Goal: Task Accomplishment & Management: Manage account settings

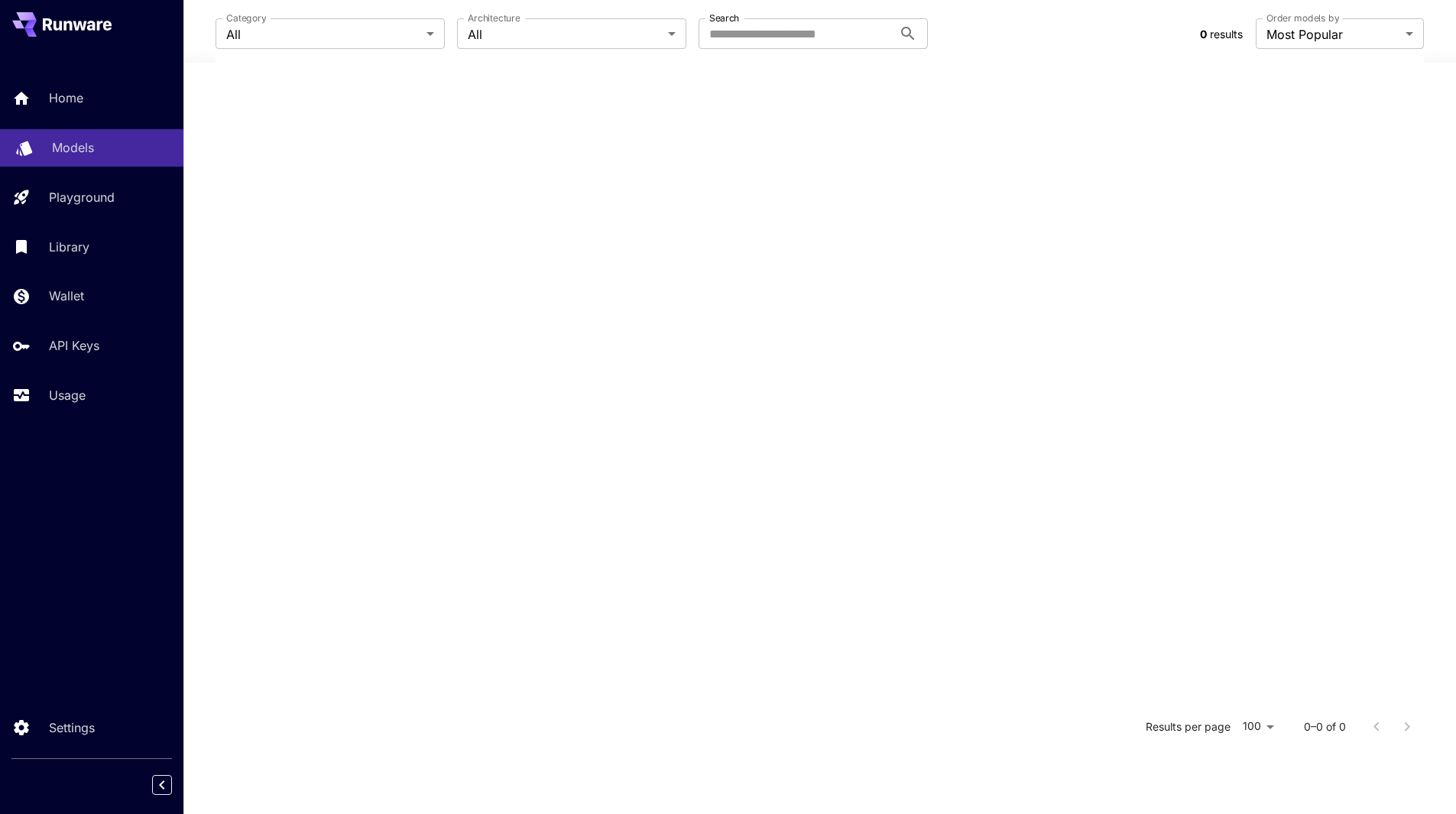
click at [87, 149] on p "Models" at bounding box center [73, 146] width 42 height 18
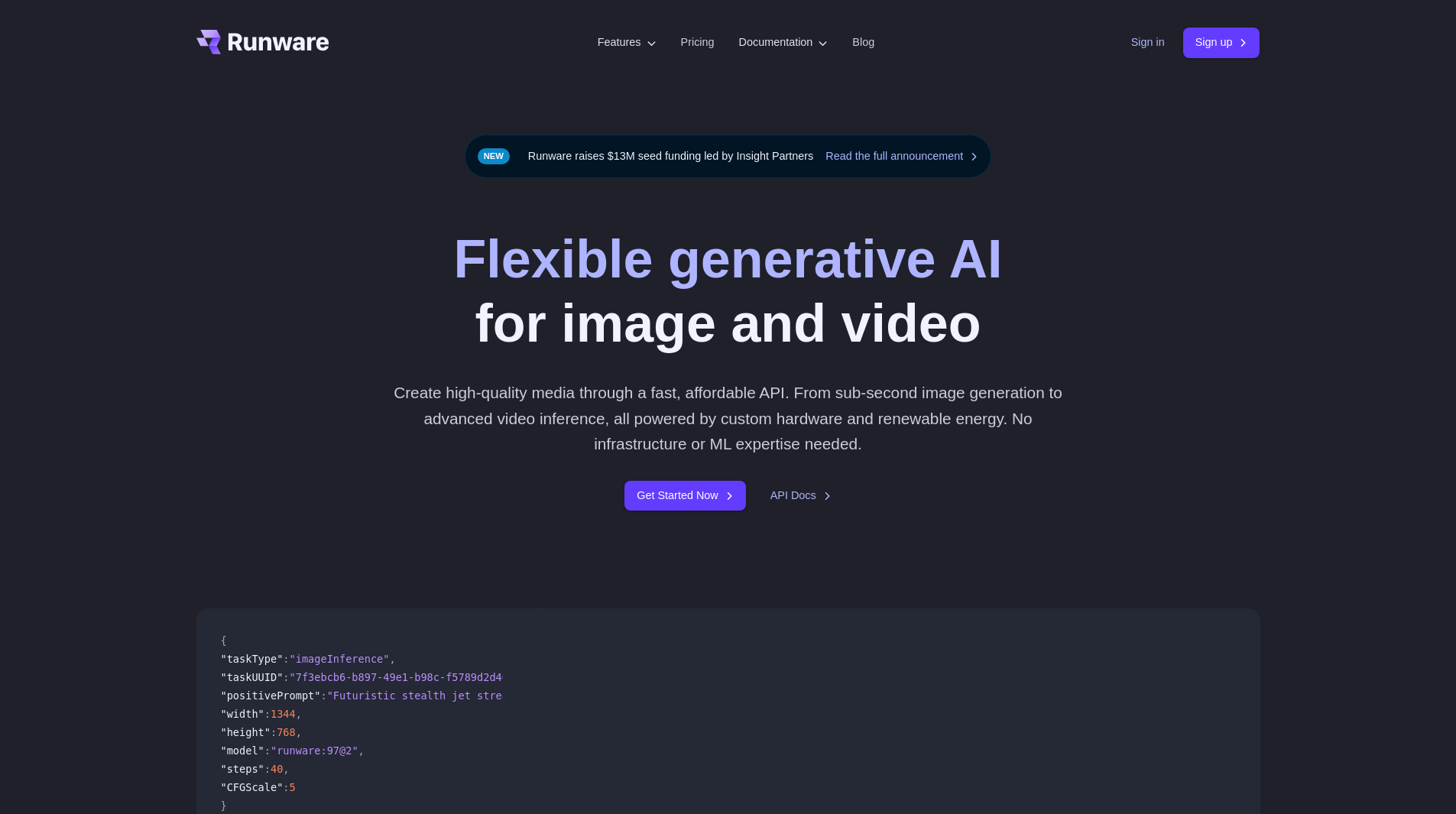
click at [1150, 44] on link "Sign in" at bounding box center [1147, 42] width 33 height 17
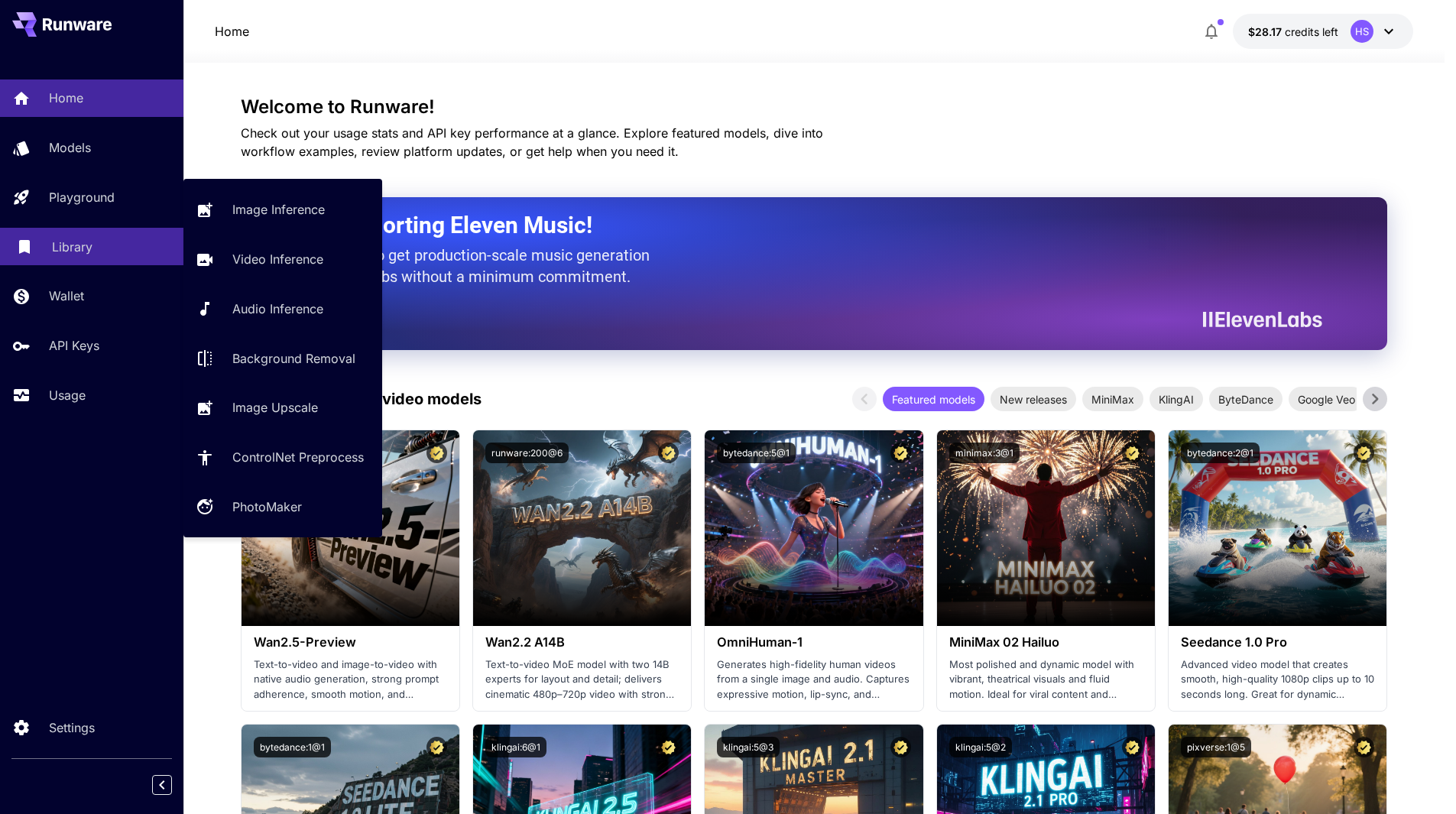
click at [68, 242] on p "Library" at bounding box center [72, 246] width 41 height 18
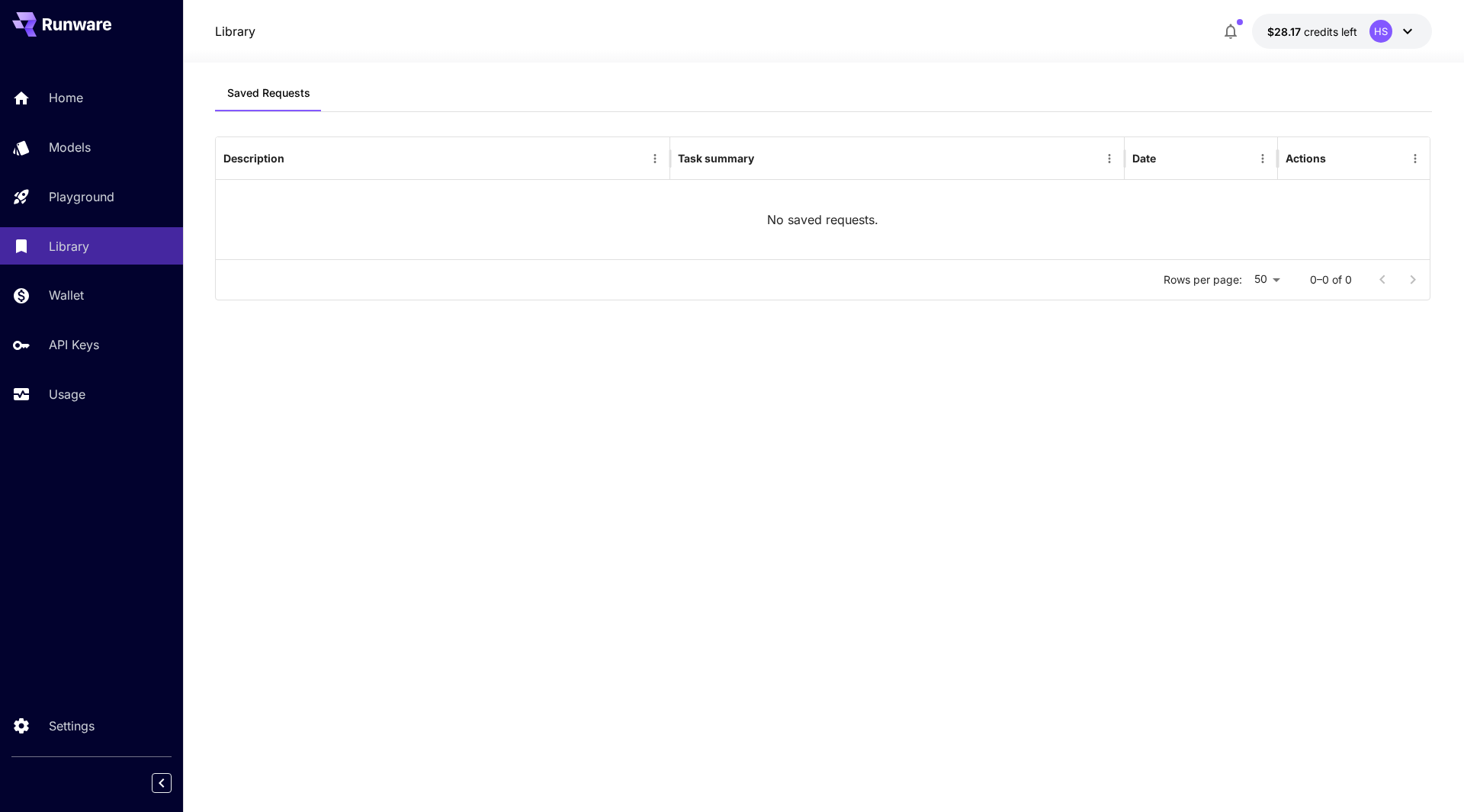
drag, startPoint x: 68, startPoint y: 426, endPoint x: 65, endPoint y: 405, distance: 21.2
click at [68, 423] on div "Home Models Playground Library Wallet API Keys Usage" at bounding box center [91, 245] width 183 height 394
click at [65, 405] on link "Usage" at bounding box center [91, 394] width 183 height 37
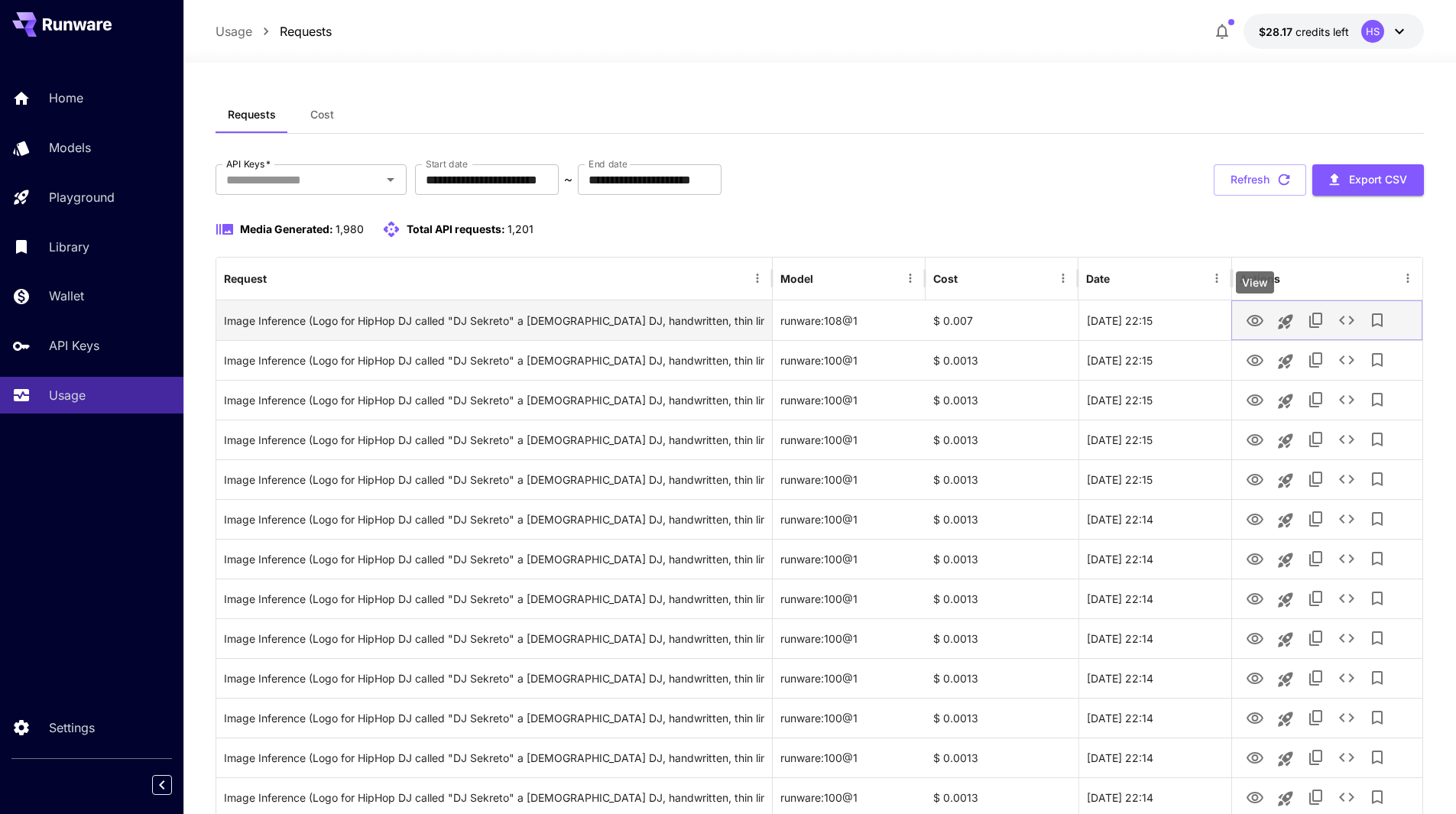
click at [1246, 321] on icon "View" at bounding box center [1254, 320] width 18 height 18
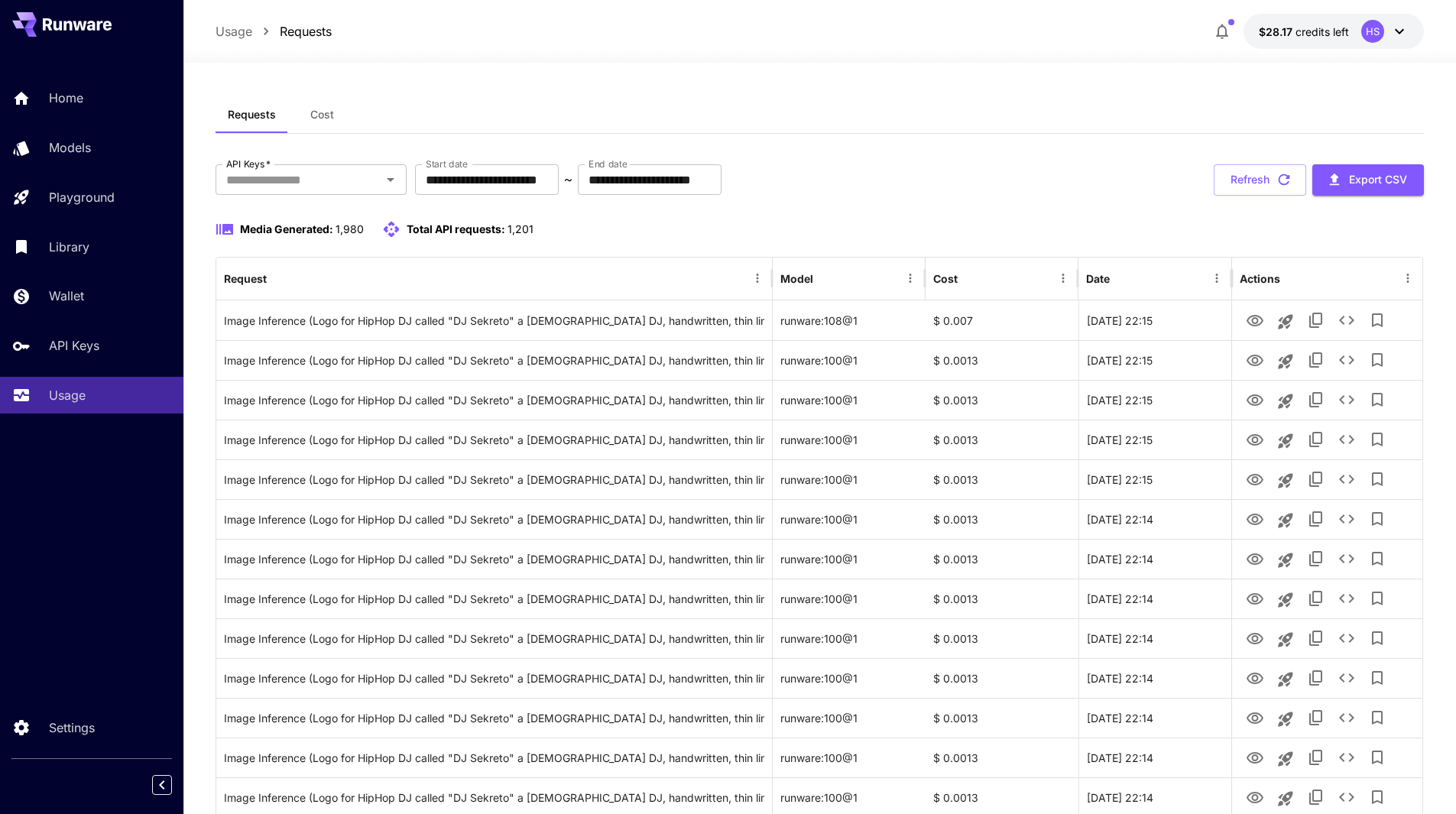
click at [325, 122] on button "Cost" at bounding box center [322, 114] width 68 height 37
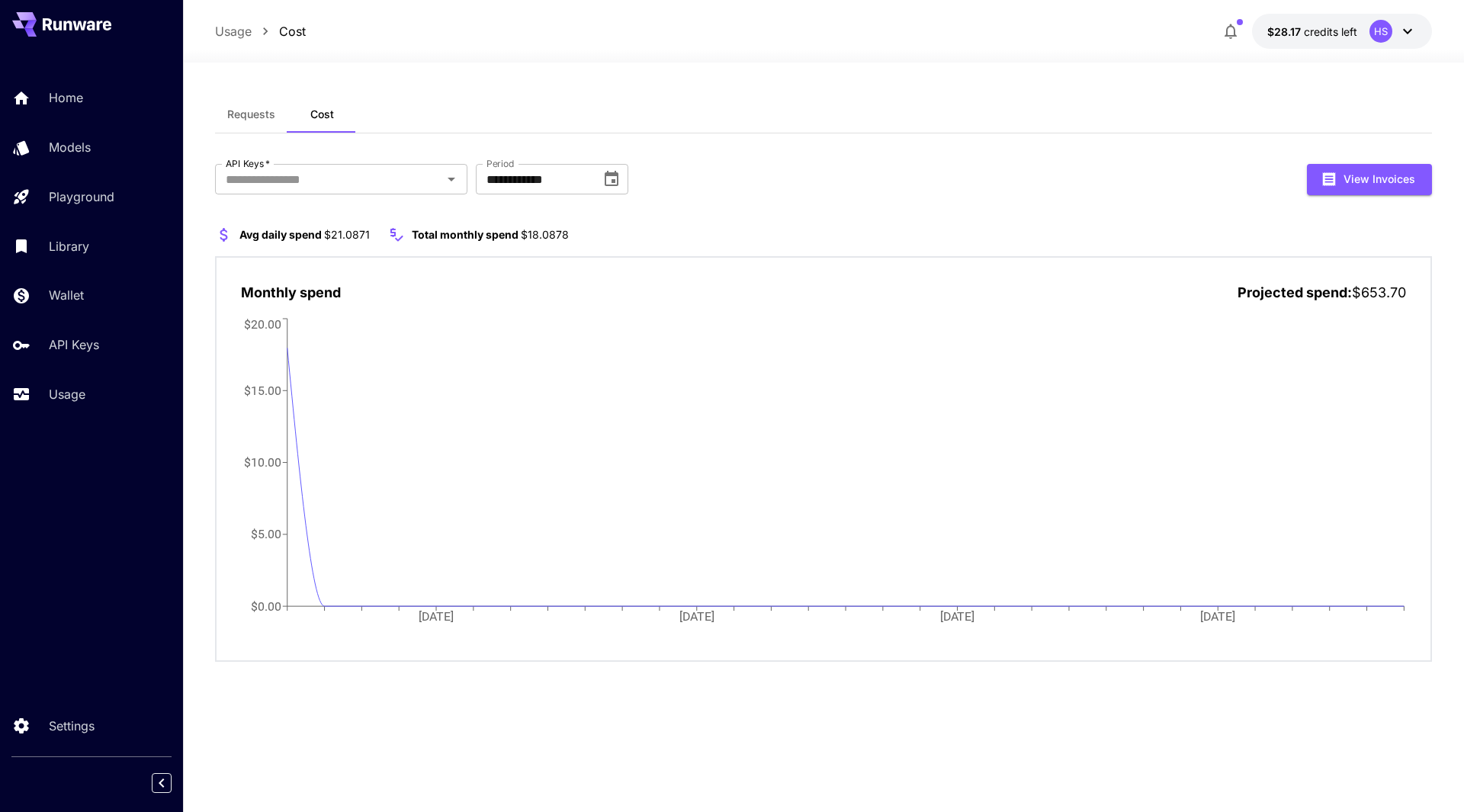
drag, startPoint x: 246, startPoint y: 140, endPoint x: 243, endPoint y: 128, distance: 12.4
click at [244, 138] on div "**********" at bounding box center [824, 384] width 1216 height 578
click at [243, 128] on button "Requests" at bounding box center [251, 114] width 72 height 37
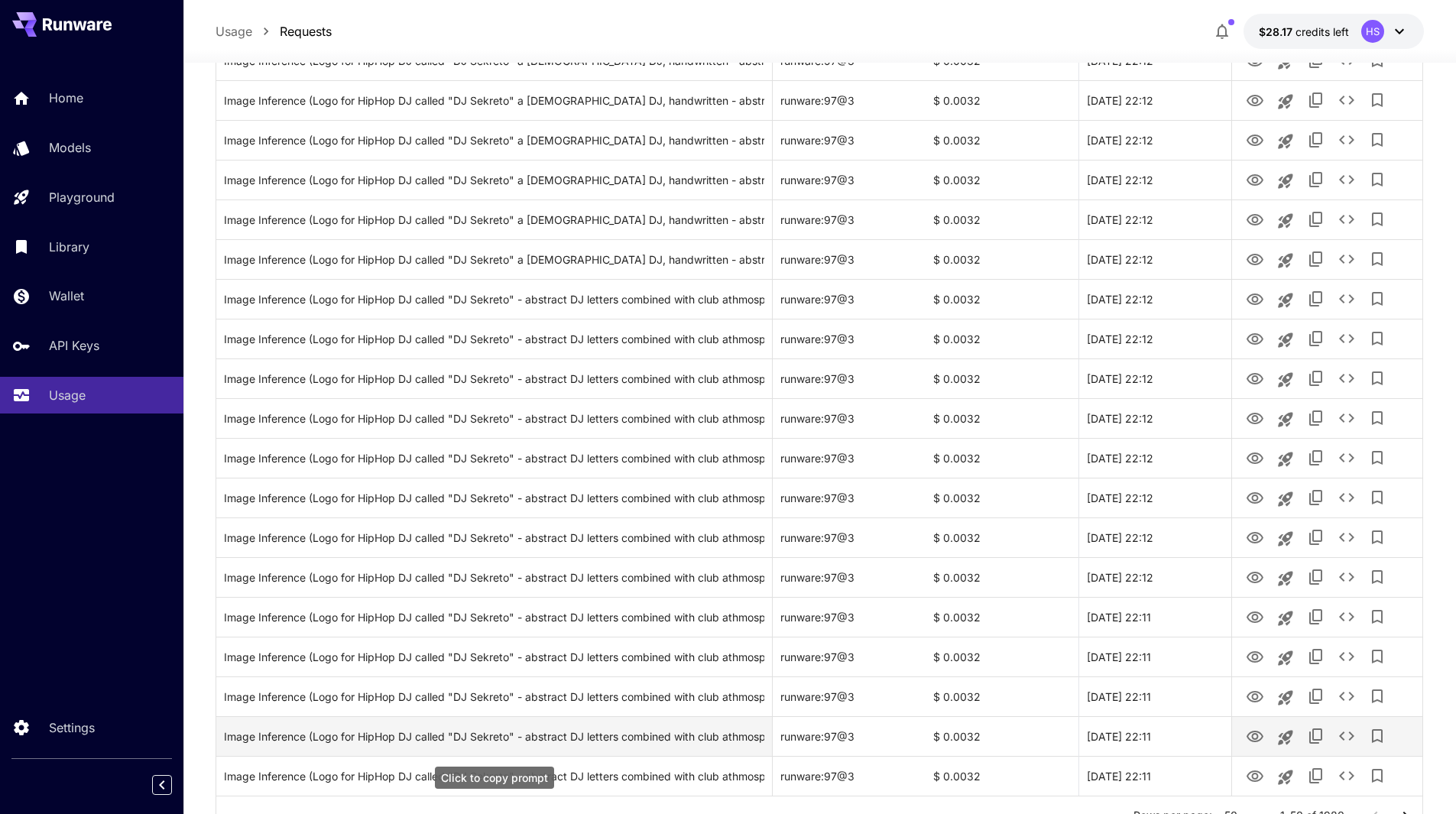
scroll to position [1560, 0]
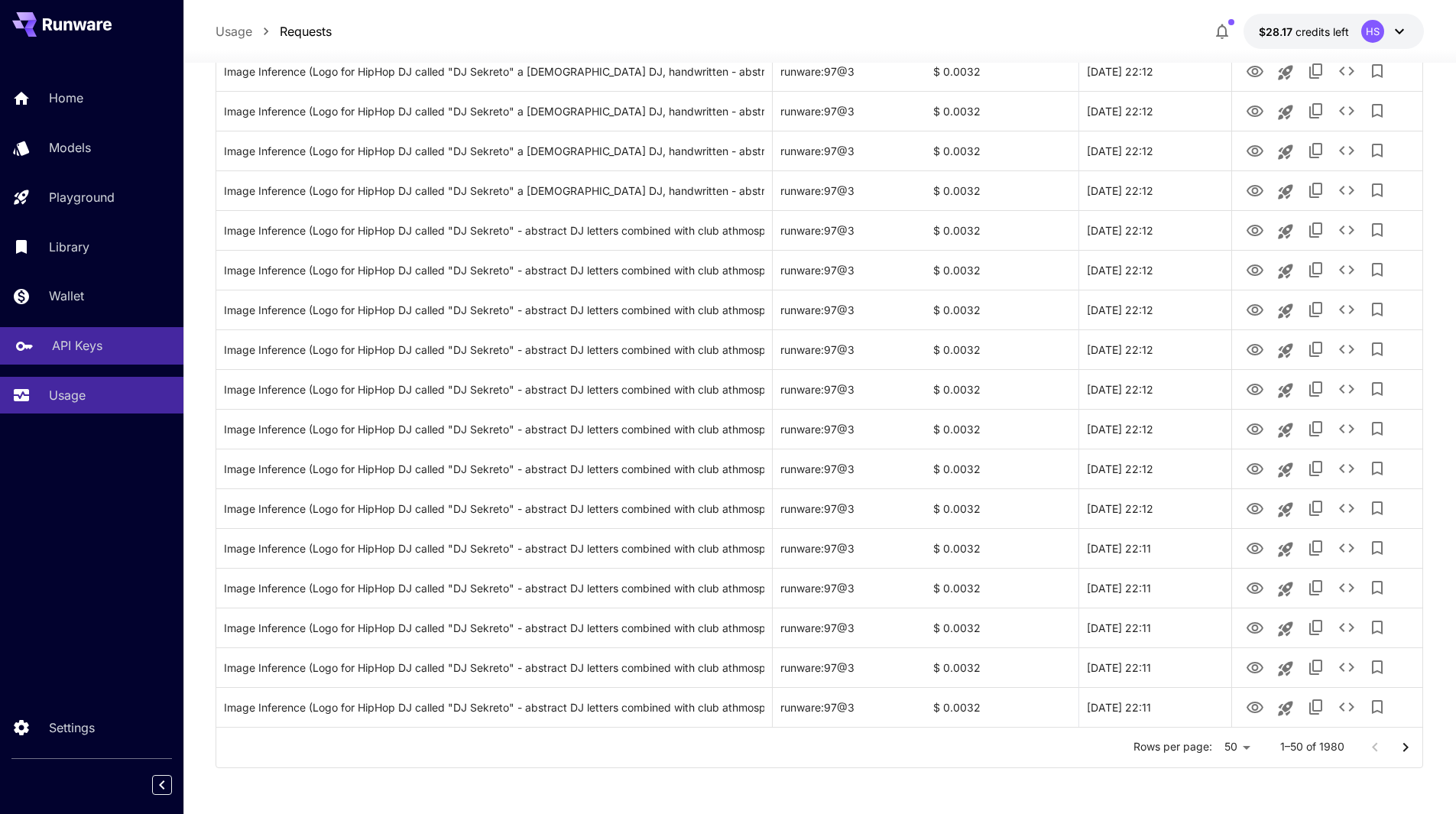
click at [83, 360] on link "API Keys" at bounding box center [91, 345] width 184 height 37
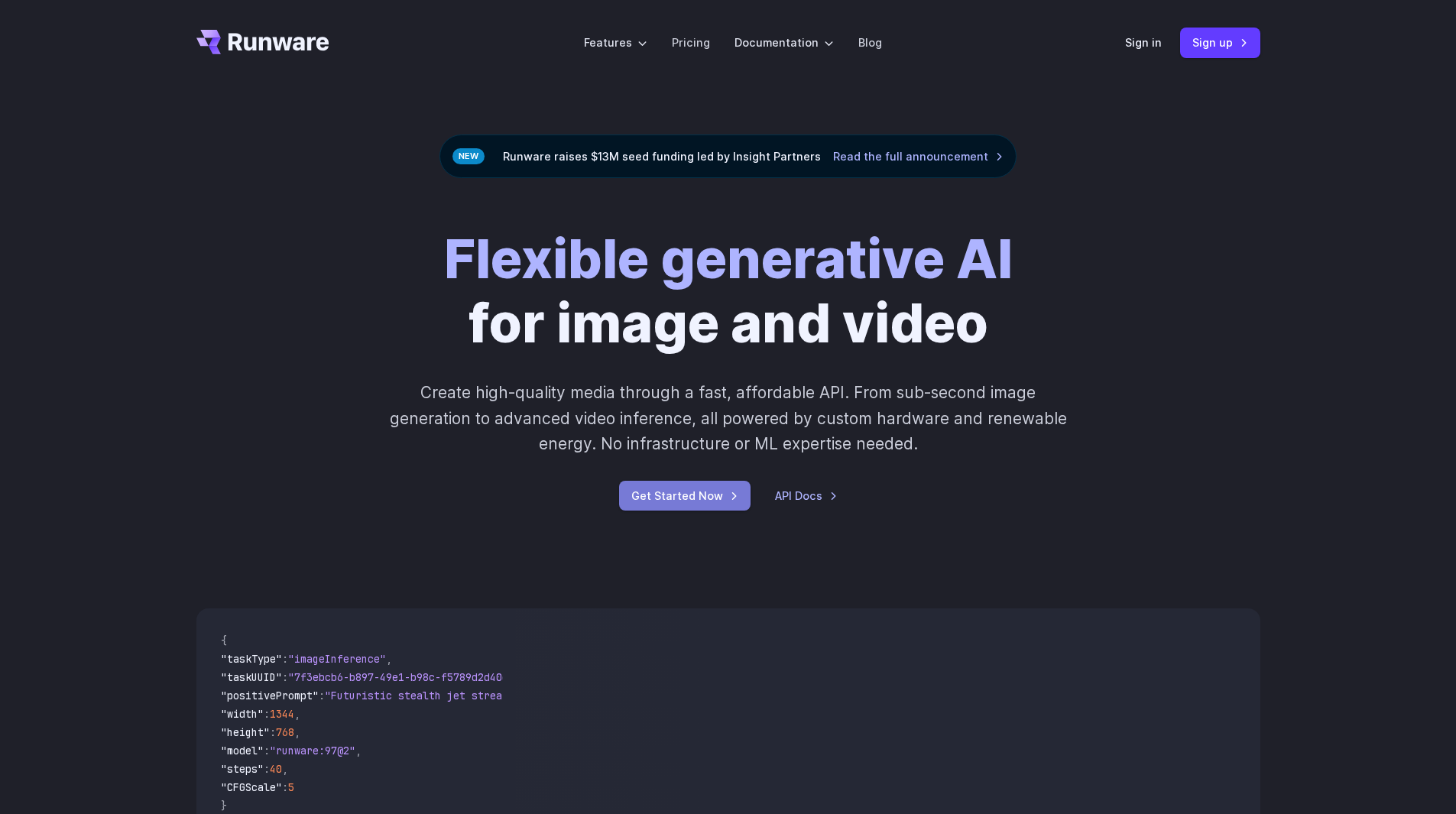
click at [721, 503] on link "Get Started Now" at bounding box center [685, 494] width 131 height 29
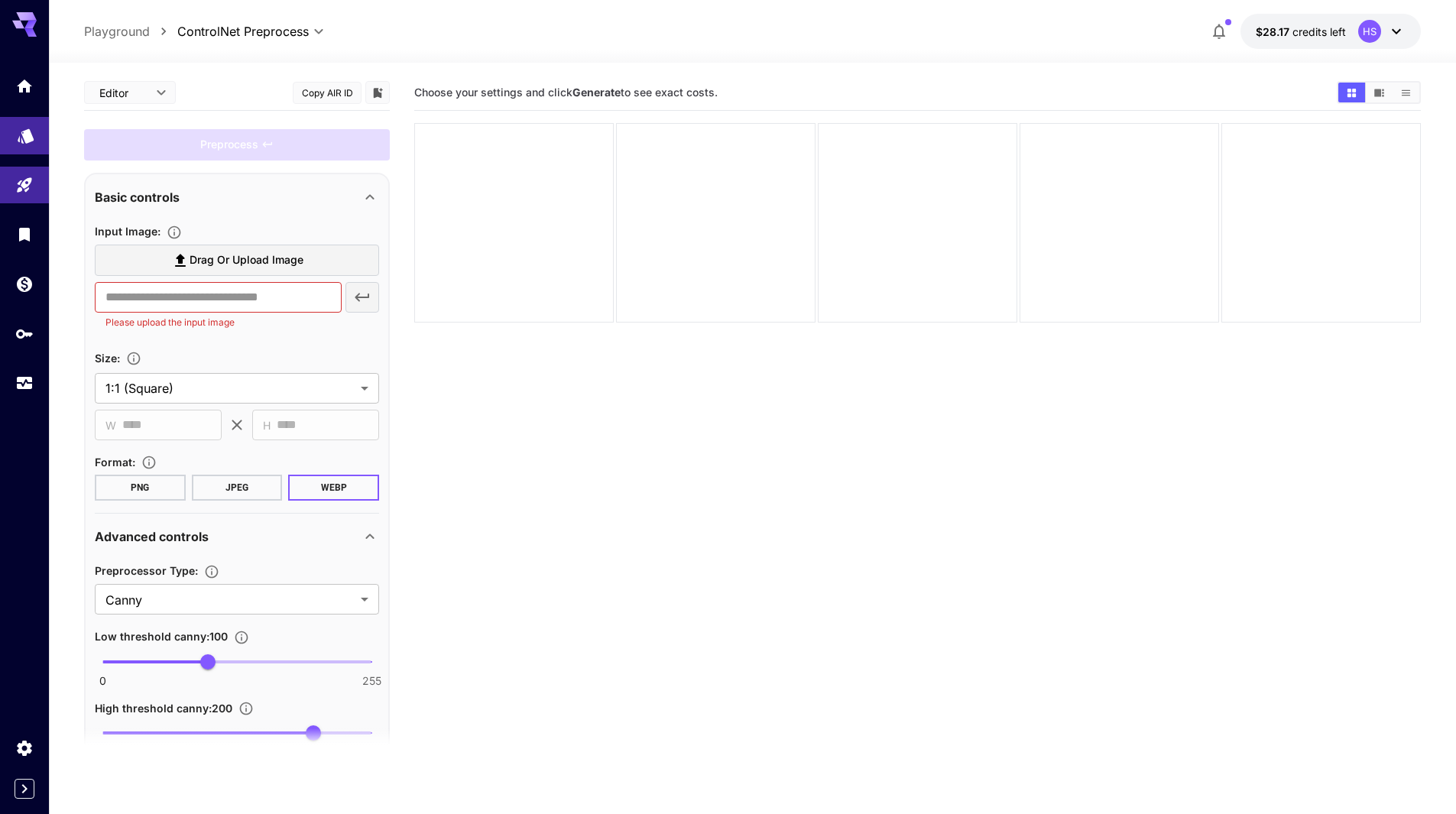
click at [14, 141] on link at bounding box center [24, 135] width 49 height 37
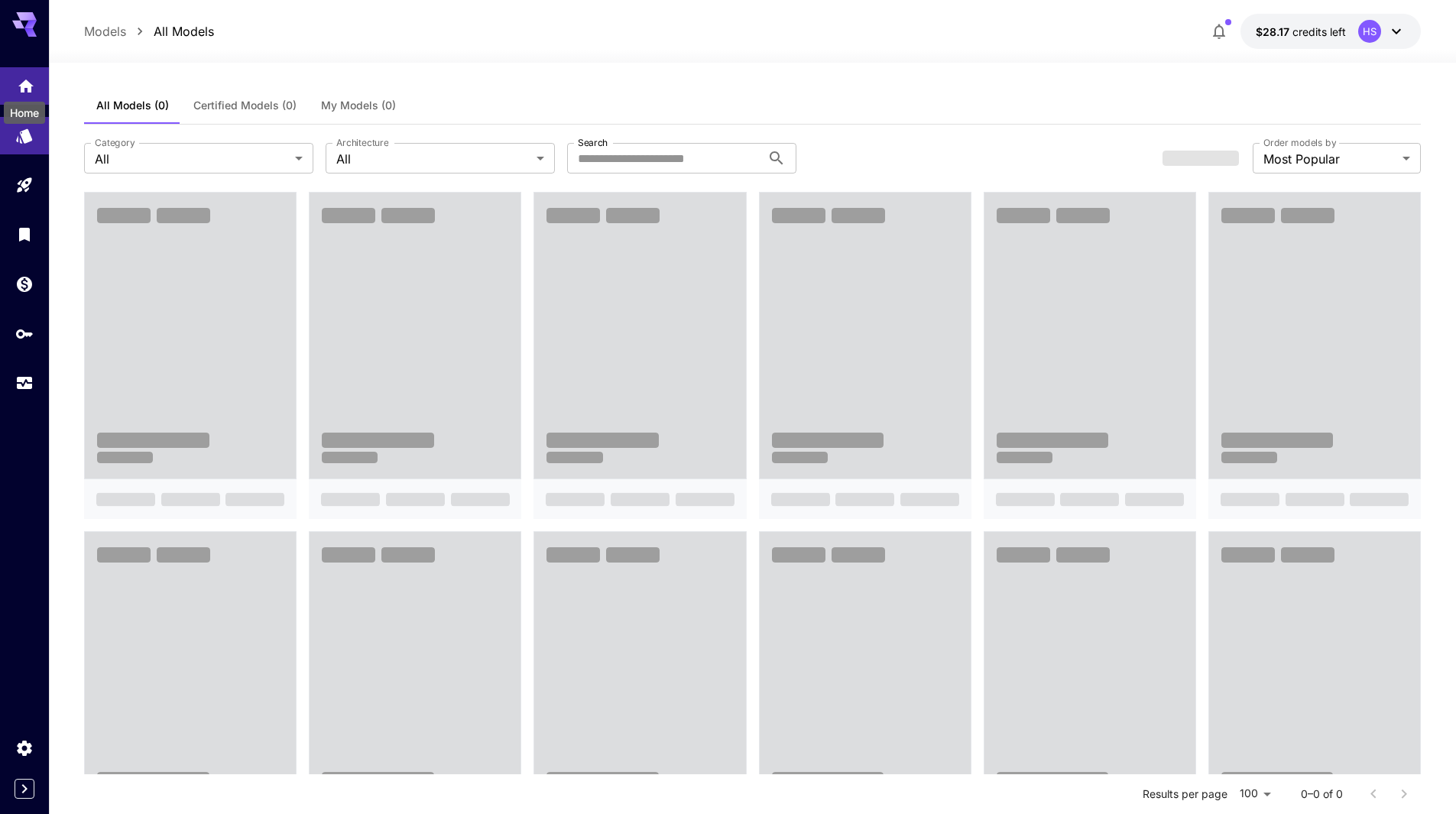
click at [27, 83] on icon "Home" at bounding box center [26, 82] width 15 height 13
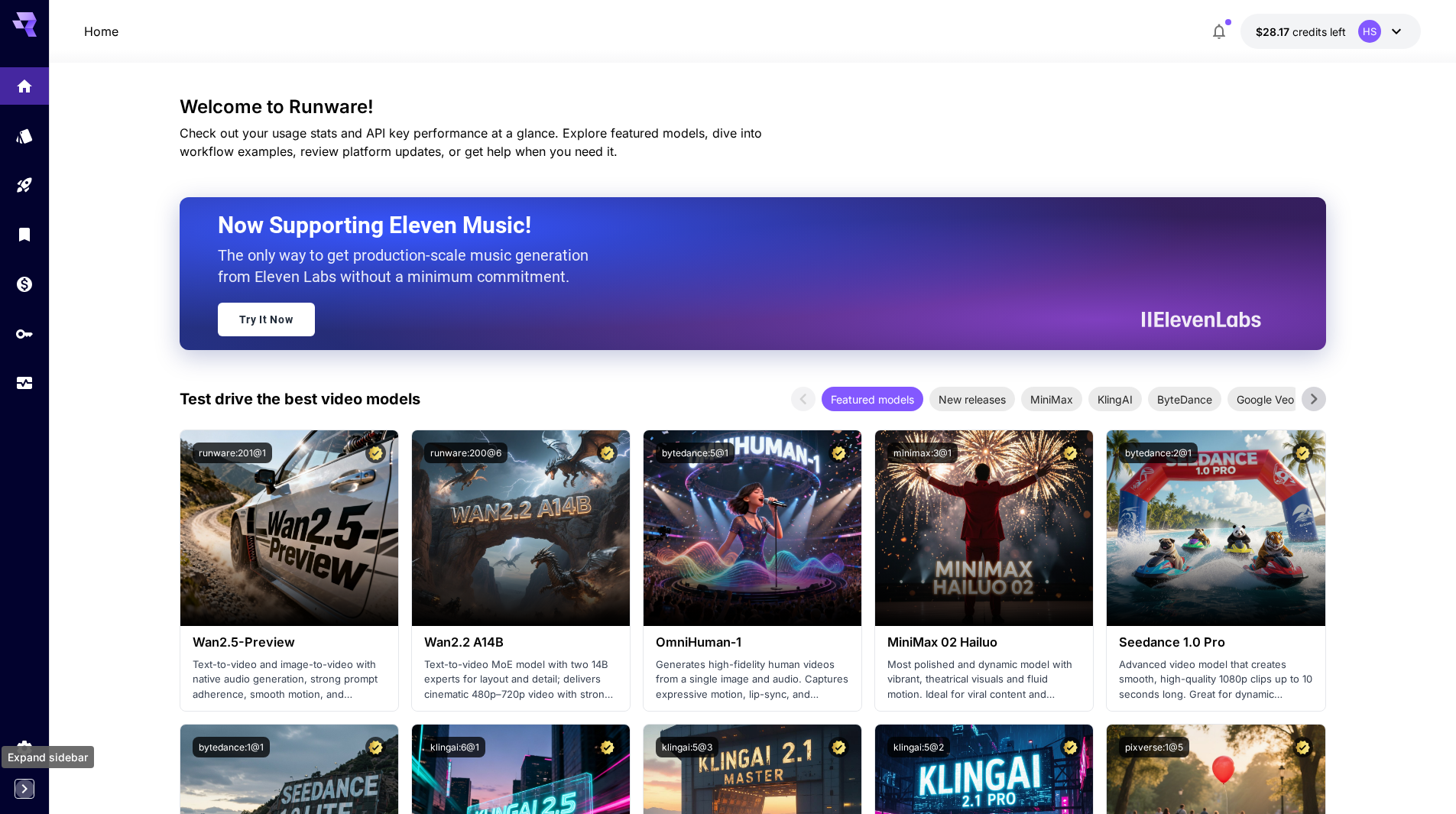
click at [24, 783] on icon "Expand sidebar" at bounding box center [24, 788] width 18 height 18
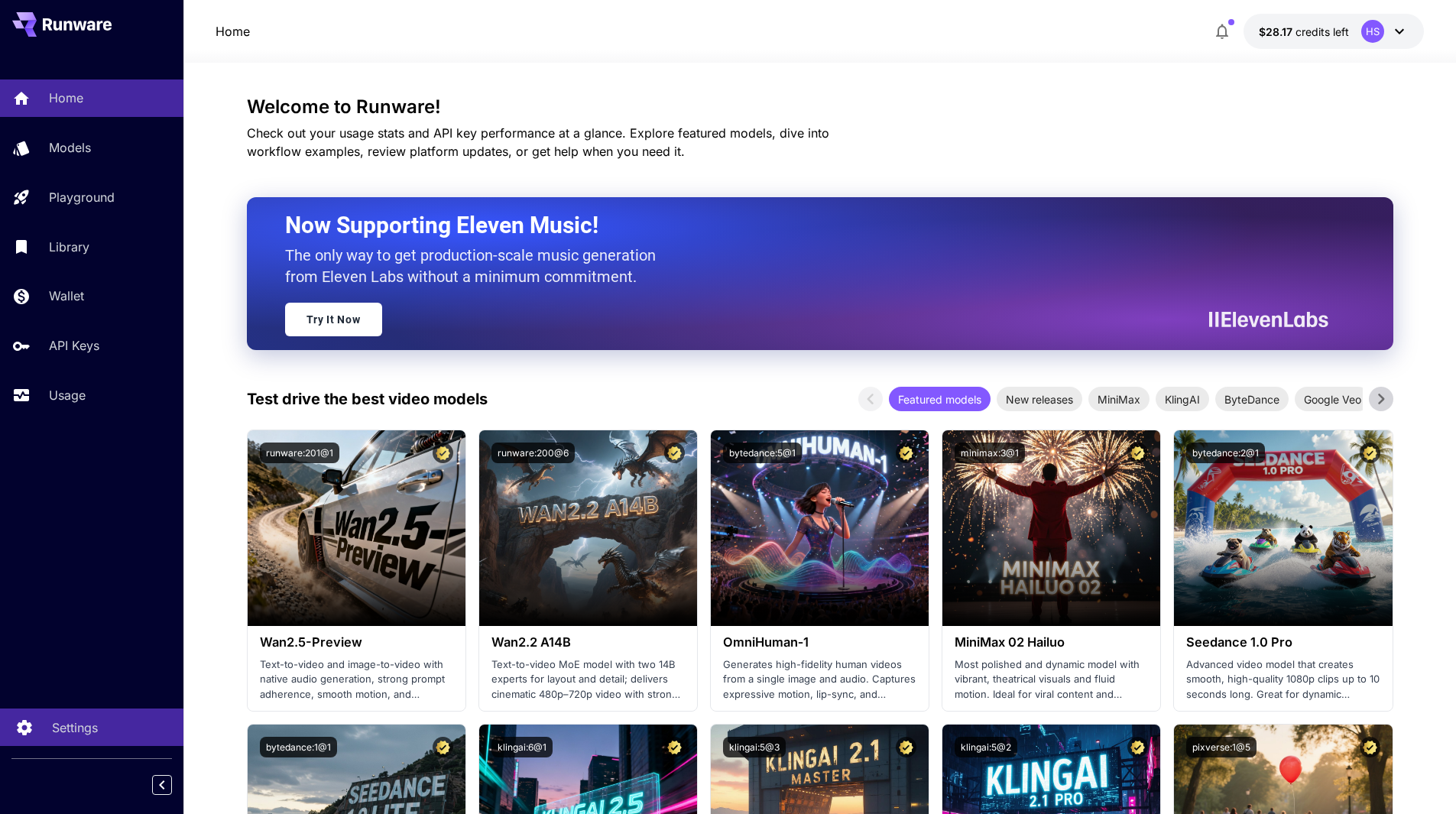
click at [39, 716] on link "Settings" at bounding box center [91, 727] width 184 height 37
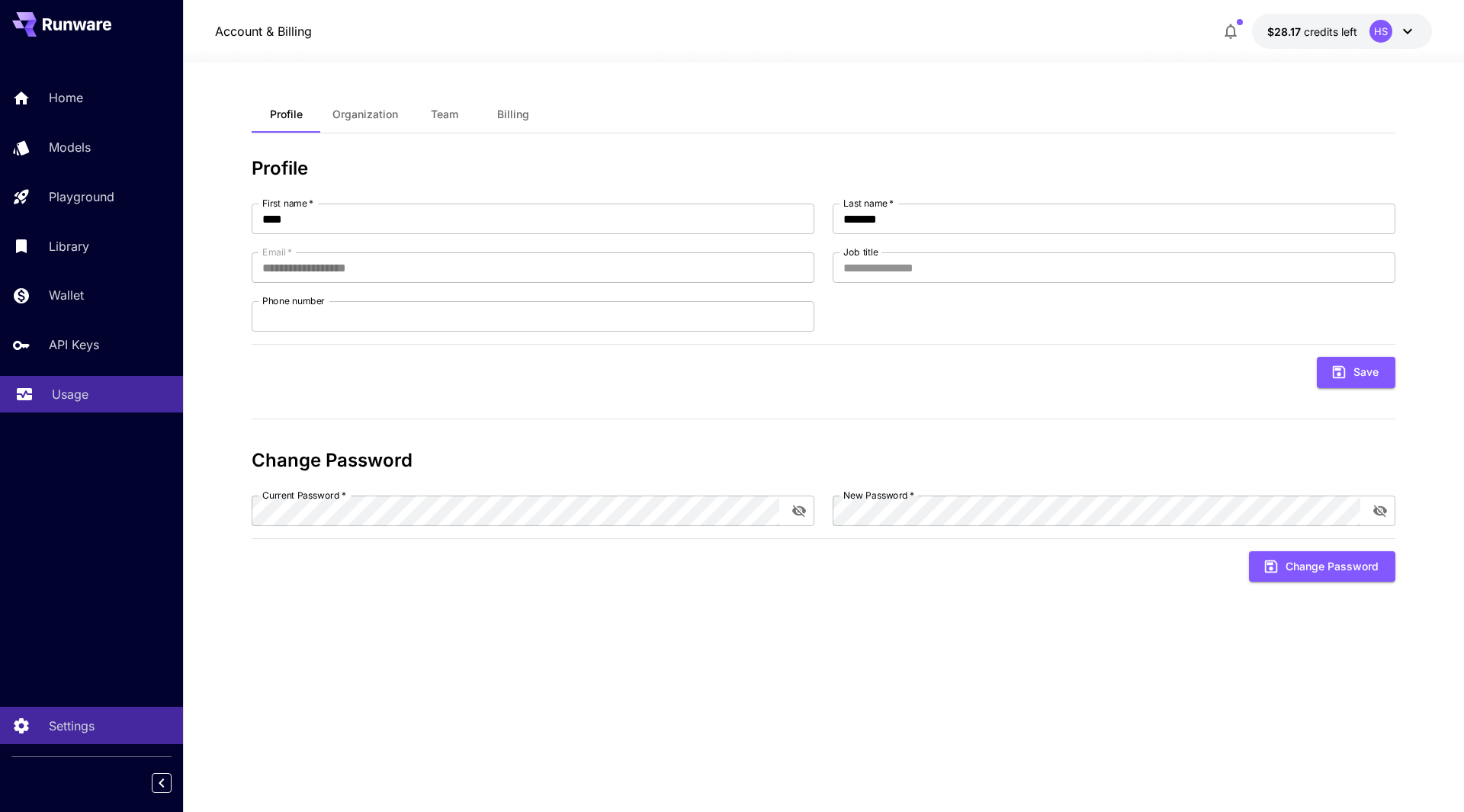
click at [104, 399] on div "Usage" at bounding box center [111, 394] width 119 height 18
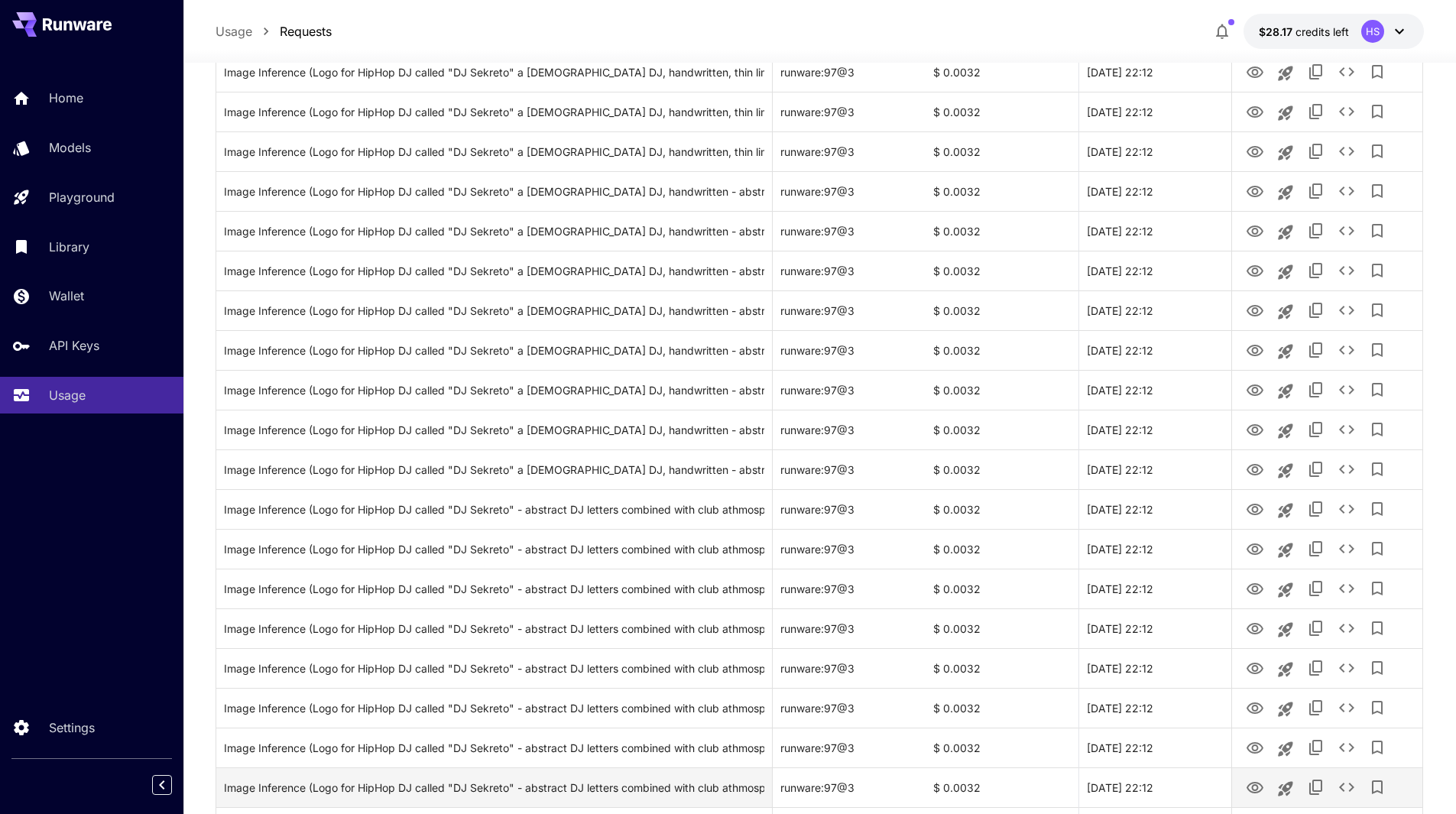
scroll to position [1560, 0]
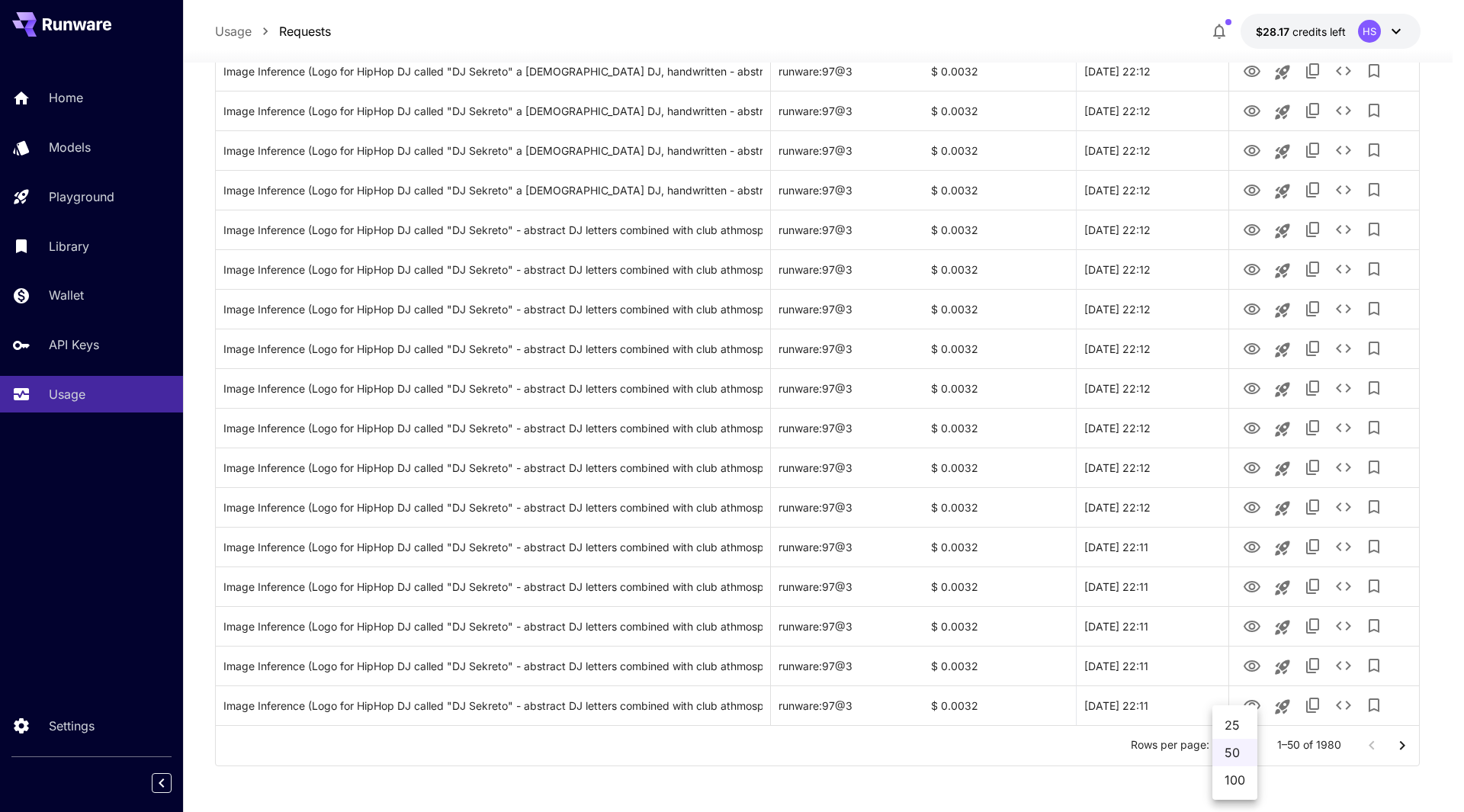
click at [1243, 783] on li "100" at bounding box center [1233, 779] width 45 height 28
type input "***"
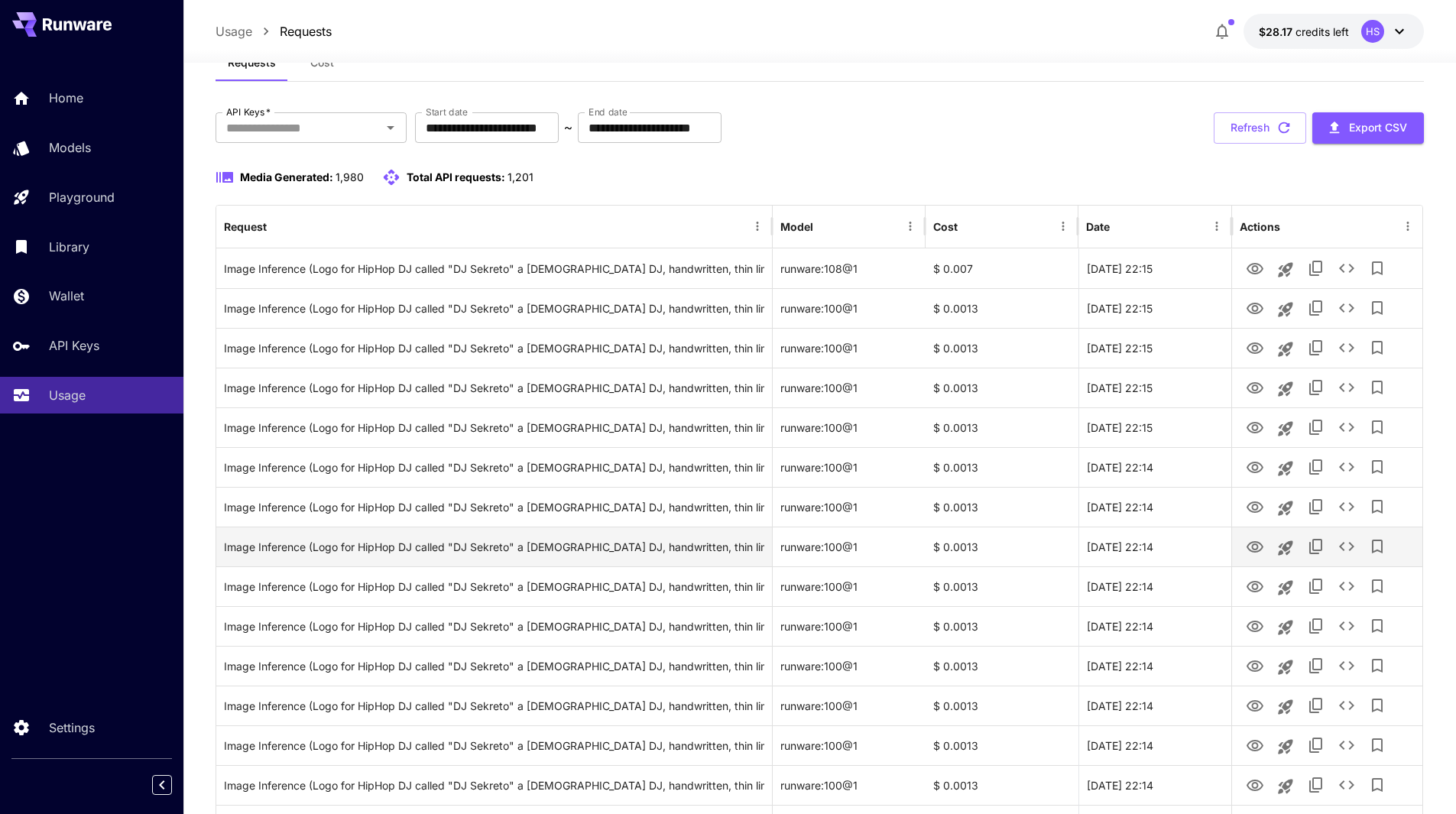
scroll to position [0, 0]
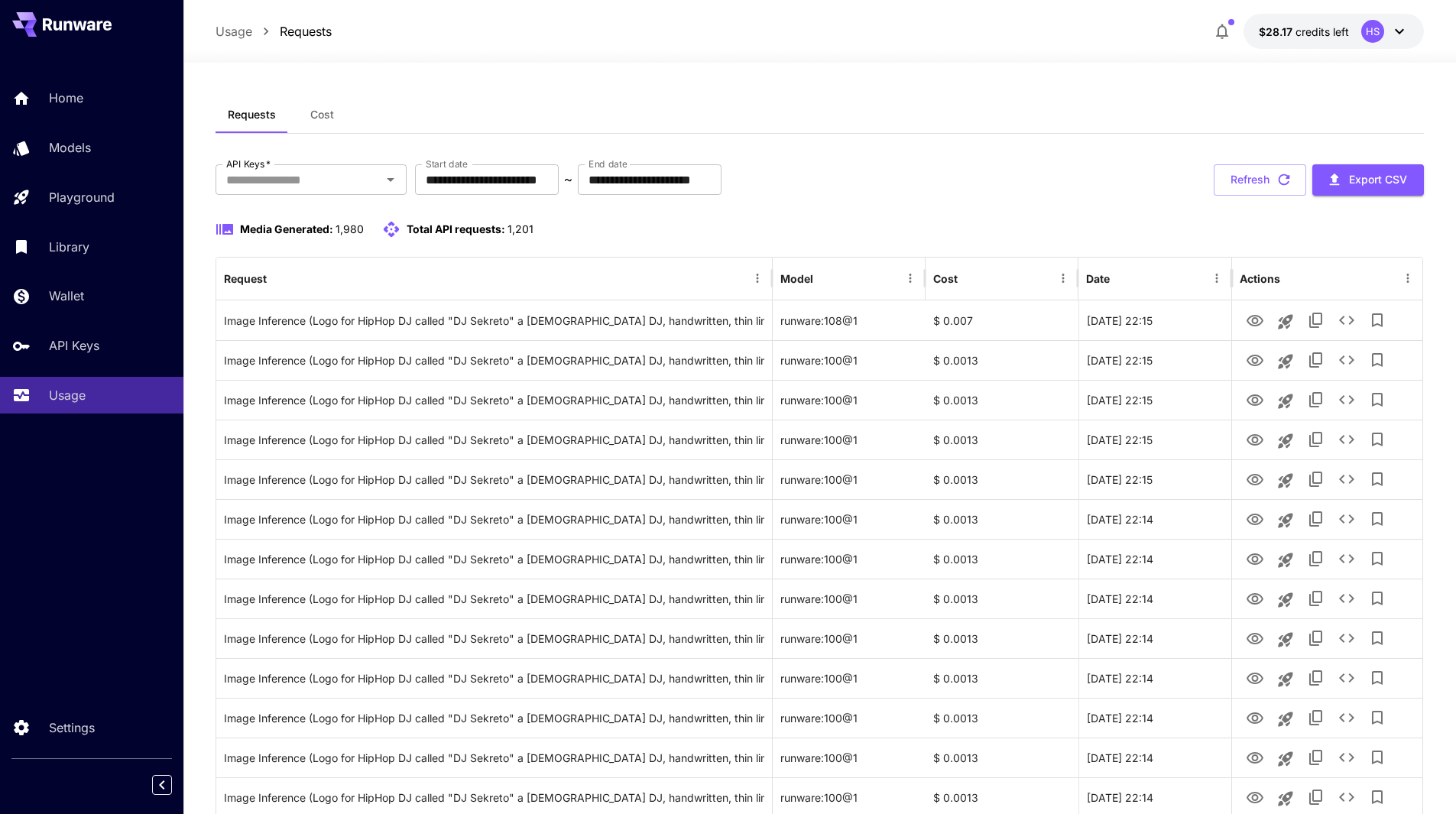
click at [324, 122] on button "Cost" at bounding box center [322, 114] width 68 height 37
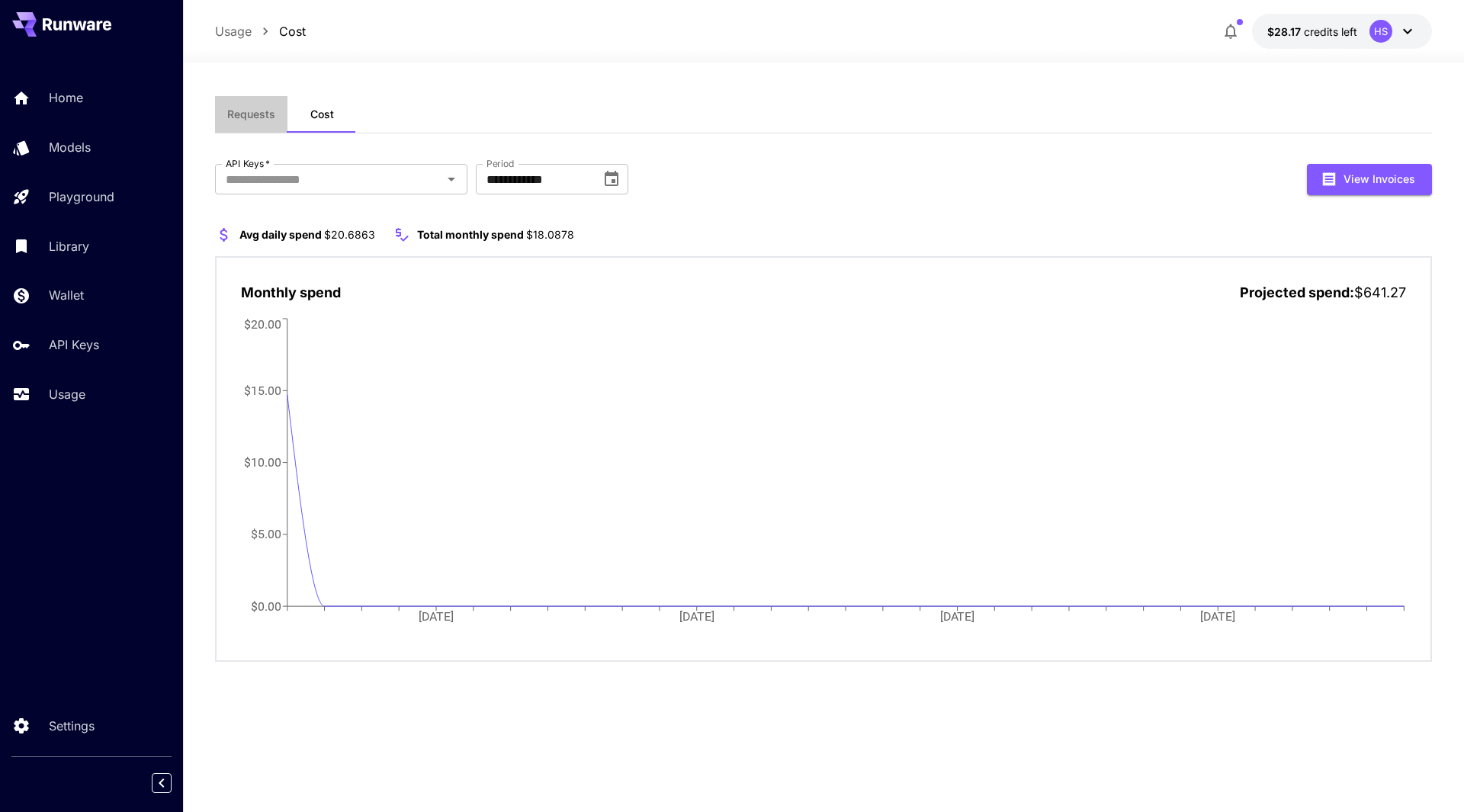
click at [219, 109] on button "Requests" at bounding box center [251, 114] width 72 height 37
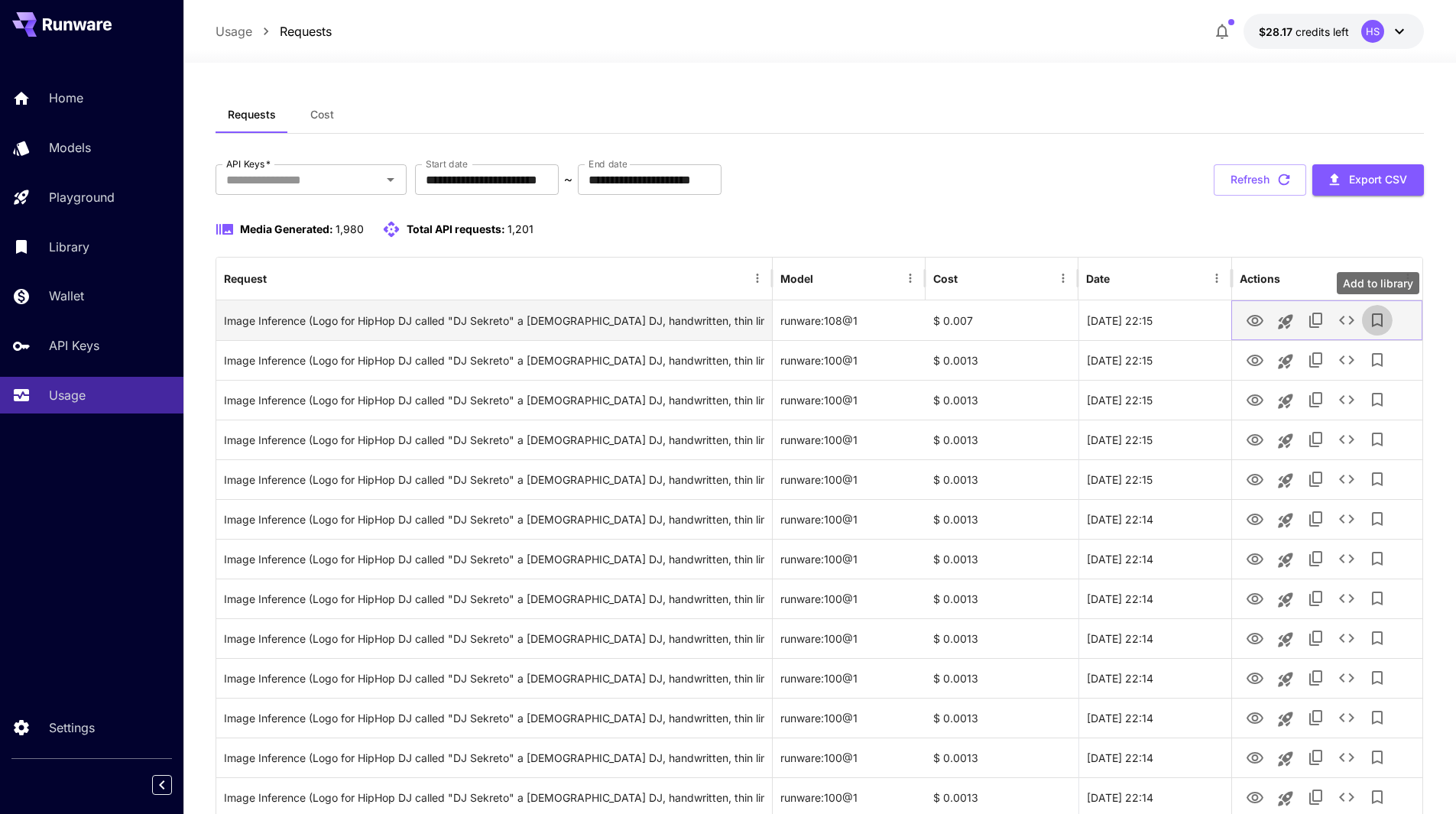
click at [1380, 309] on button "Add to library" at bounding box center [1377, 320] width 30 height 30
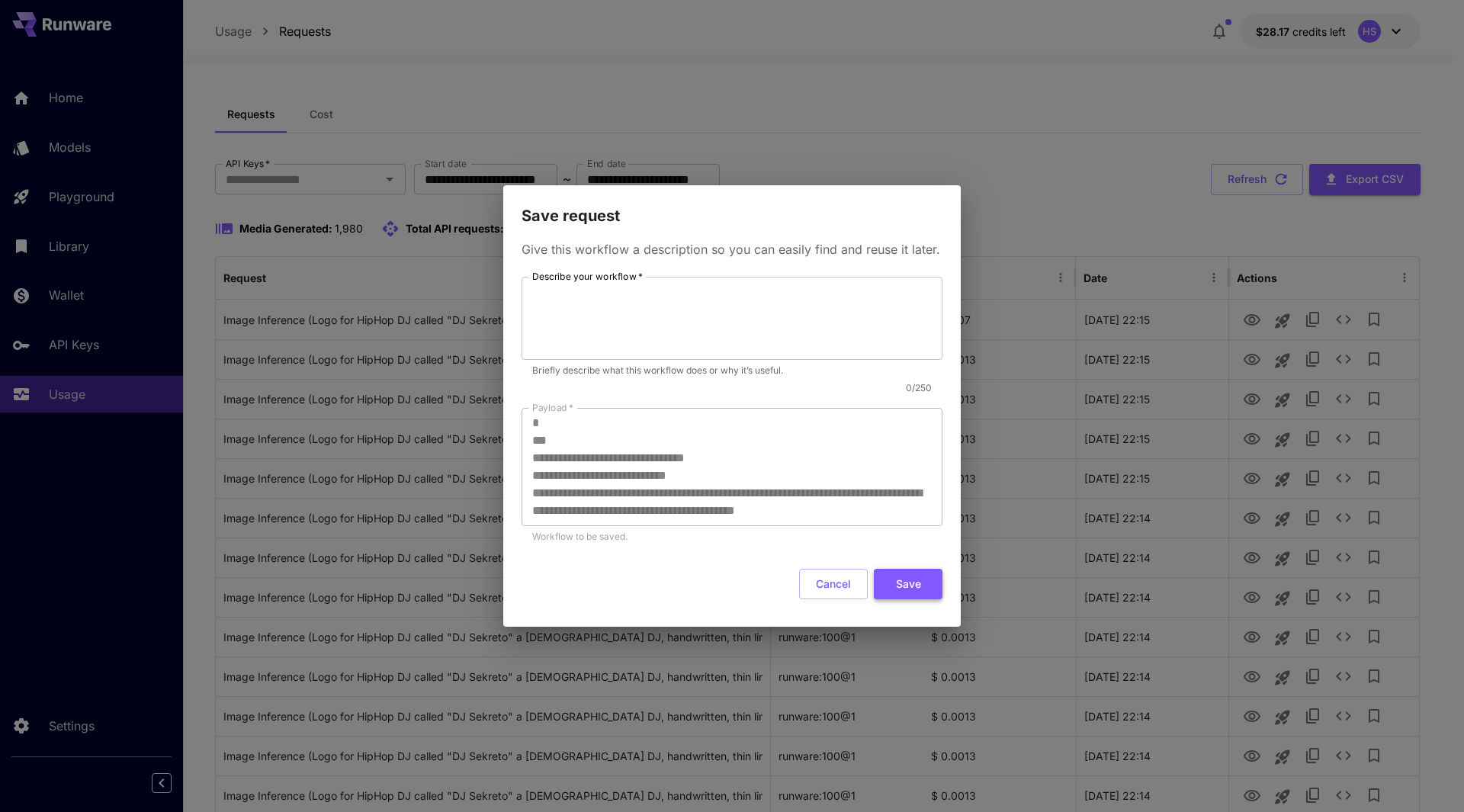
click at [890, 581] on button "Save" at bounding box center [908, 583] width 68 height 31
type textarea "*"
click at [899, 599] on button "Save" at bounding box center [908, 583] width 68 height 31
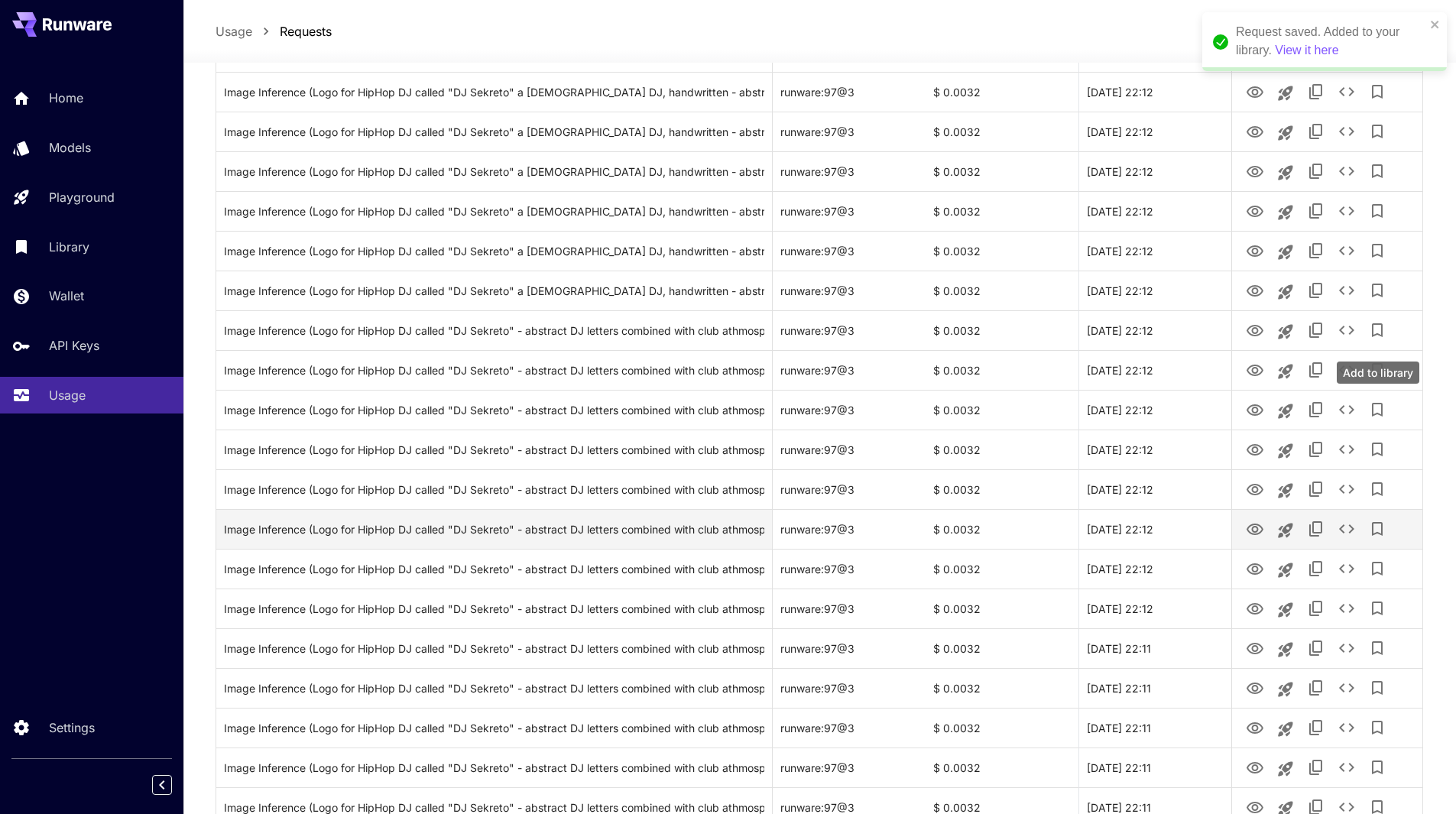
scroll to position [1560, 0]
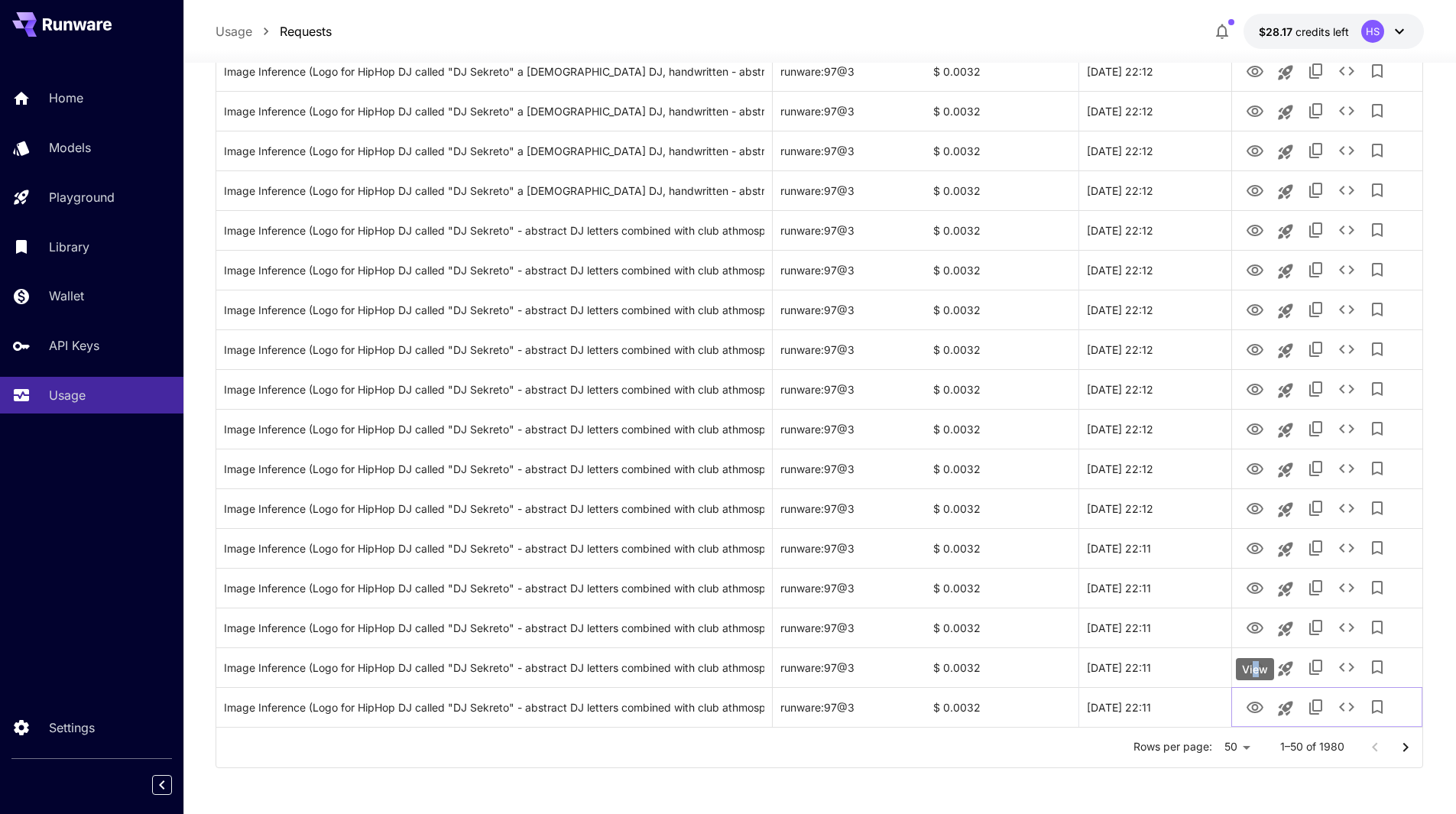
click at [1256, 665] on div "View" at bounding box center [1254, 669] width 38 height 22
